Goal: Transaction & Acquisition: Download file/media

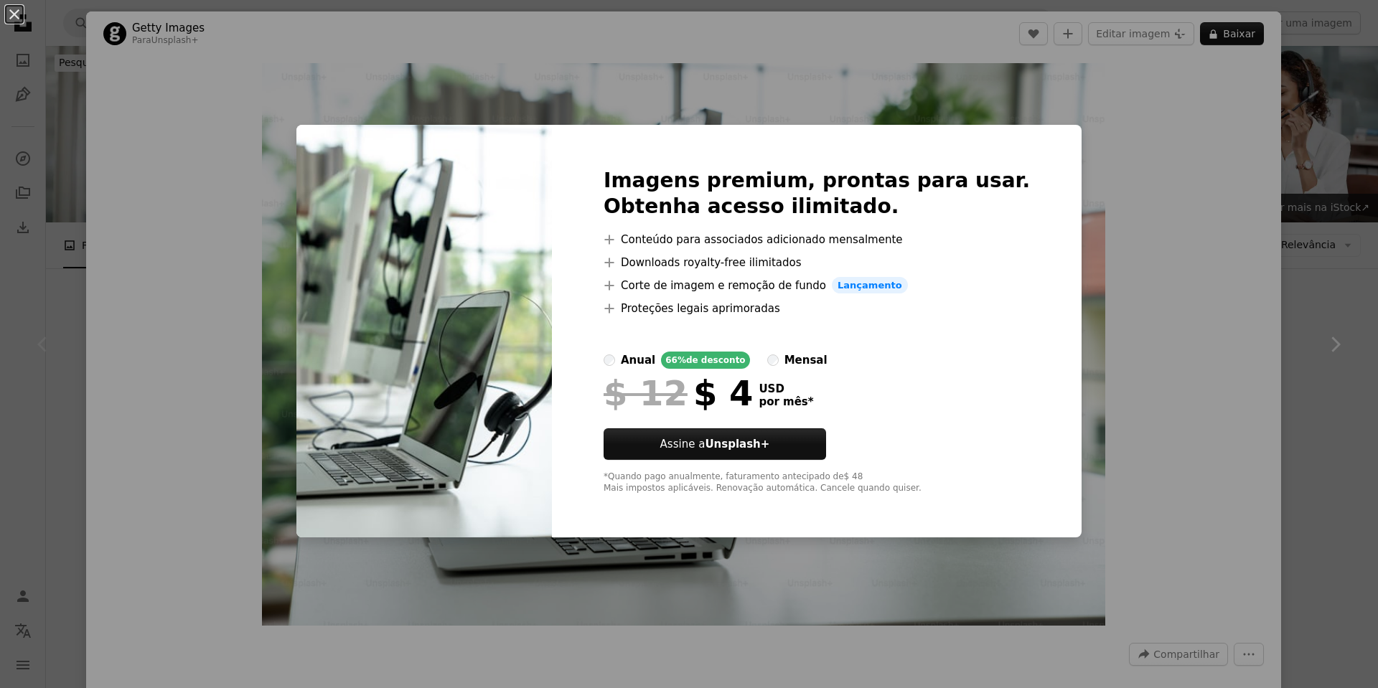
click at [1224, 226] on div "An X shape Imagens premium, prontas para usar. Obtenha acesso ilimitado. A plus…" at bounding box center [689, 344] width 1378 height 688
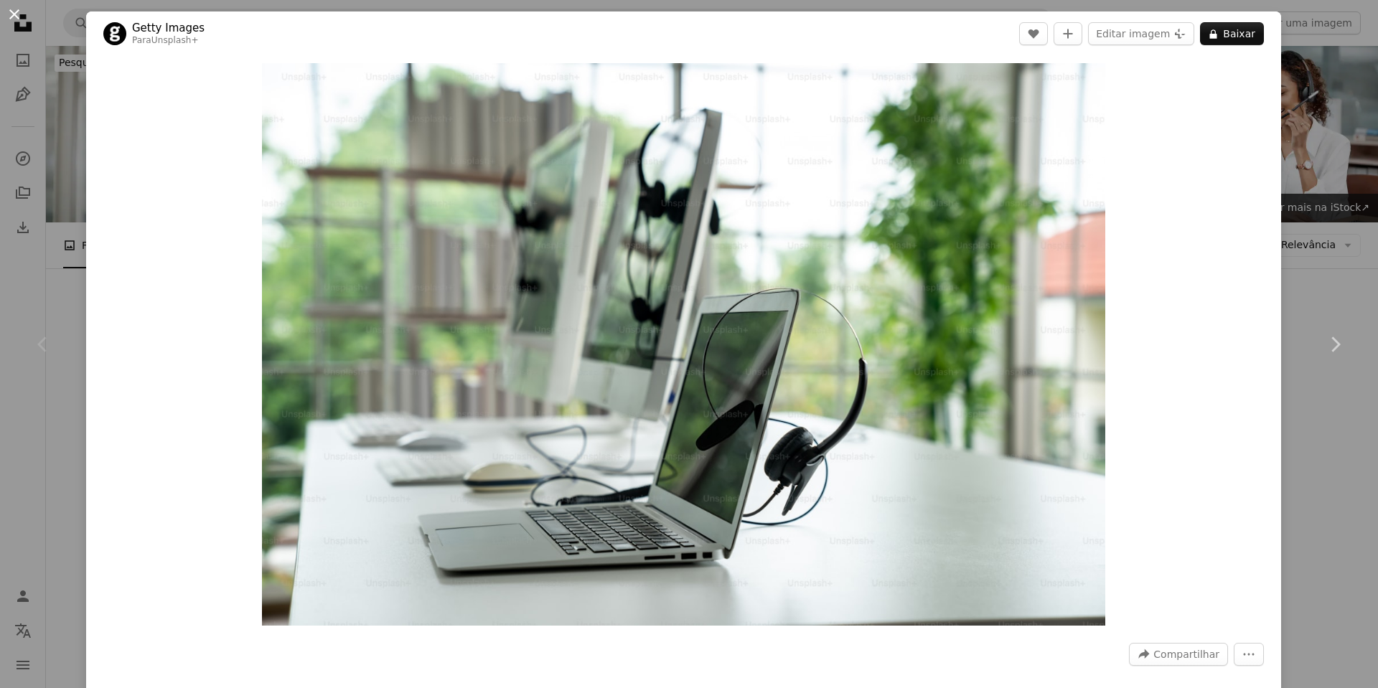
click at [13, 14] on button "An X shape" at bounding box center [14, 14] width 17 height 17
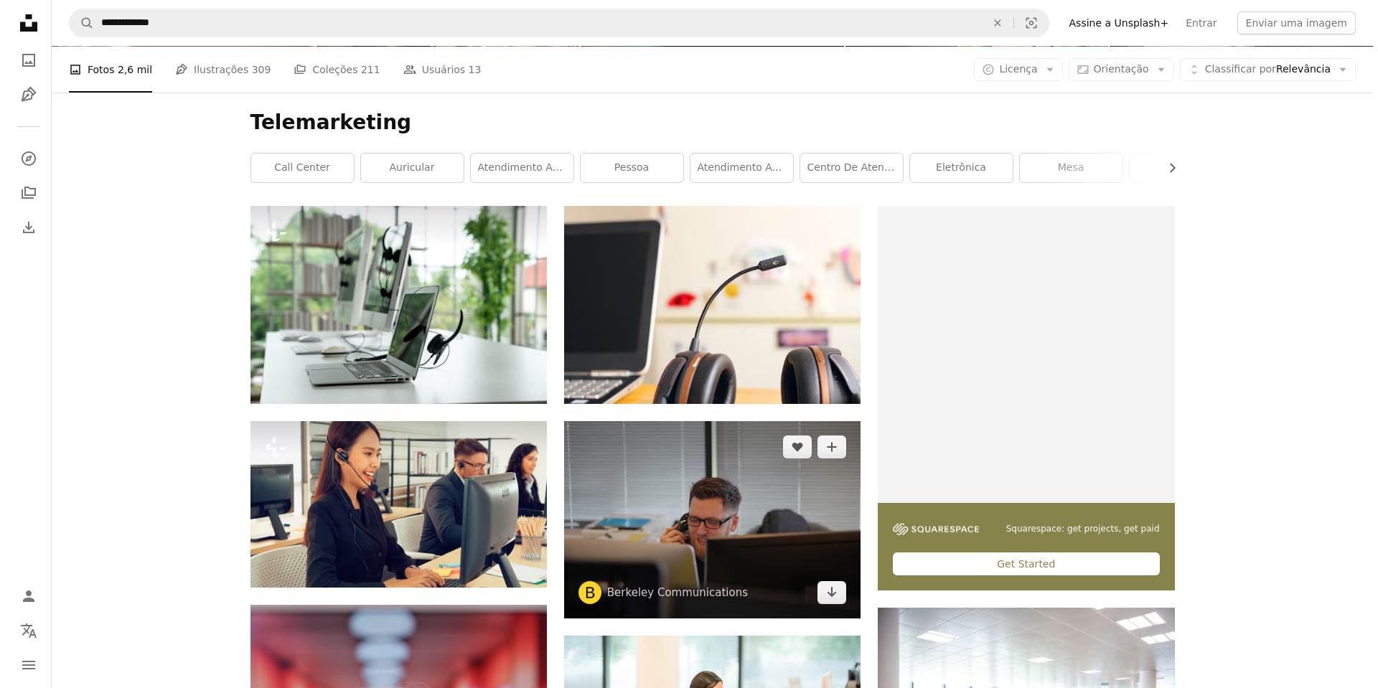
scroll to position [215, 0]
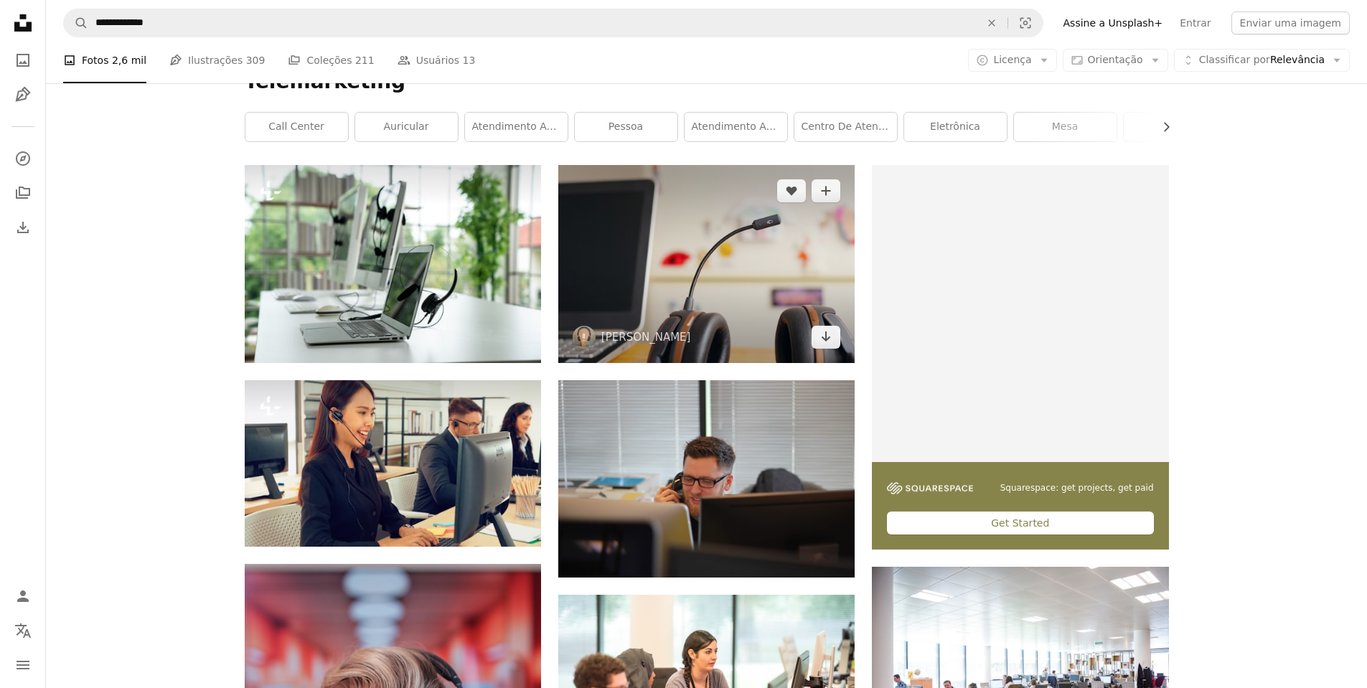
click at [667, 272] on img at bounding box center [706, 263] width 296 height 197
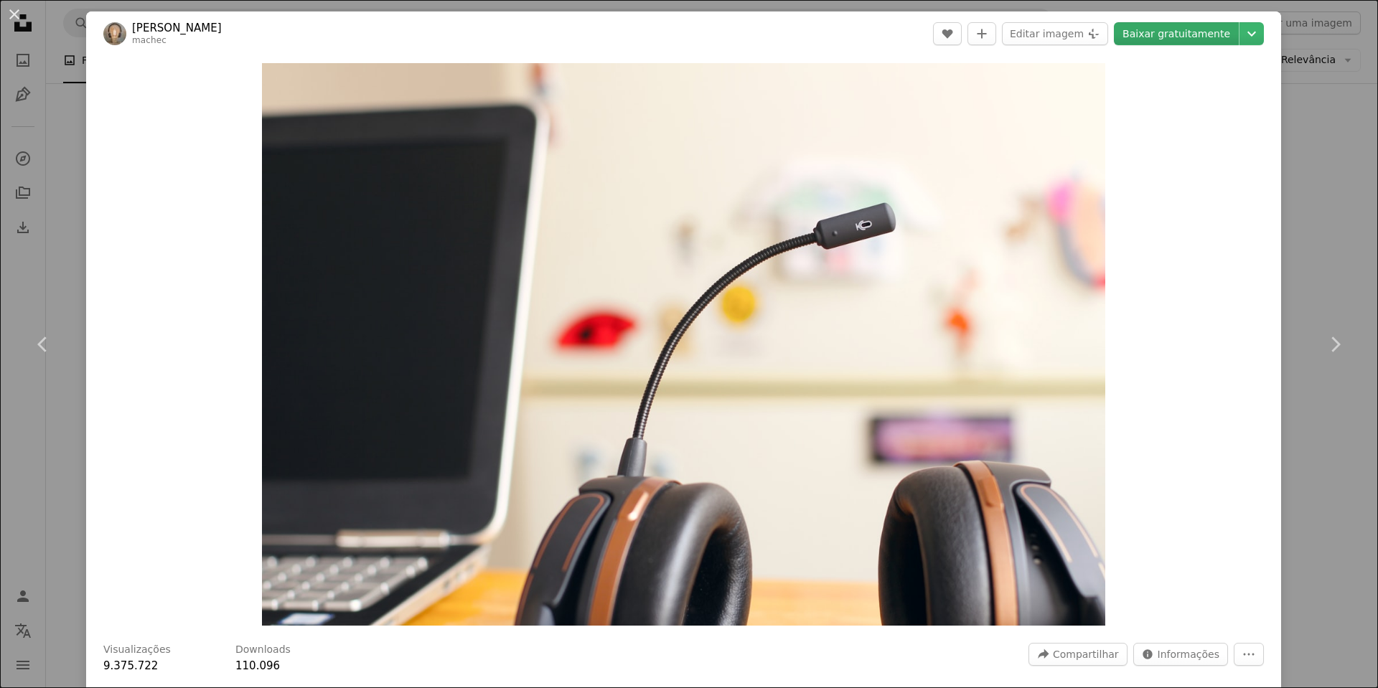
click at [1135, 37] on link "Baixar gratuitamente" at bounding box center [1176, 33] width 125 height 23
